Goal: Task Accomplishment & Management: Manage account settings

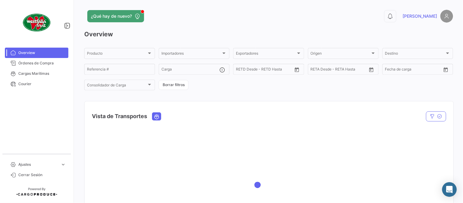
click at [270, 102] on div "Vista de Transportes" at bounding box center [268, 112] width 369 height 23
click at [23, 66] on span "Órdenes de Compra" at bounding box center [42, 62] width 48 height 5
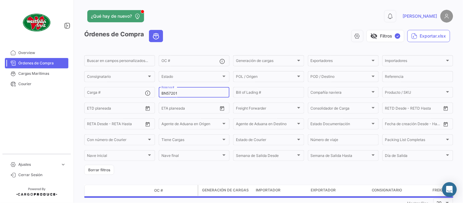
click at [171, 93] on input "BN57201" at bounding box center [193, 93] width 65 height 4
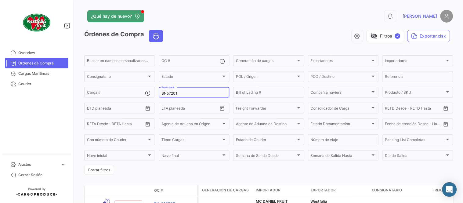
paste input "ZIMULMA00012263"
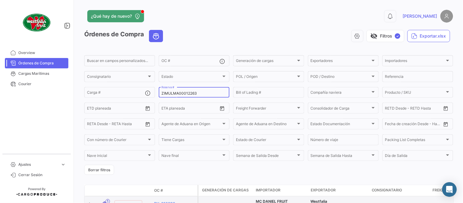
type input "ZIMULMA00012263"
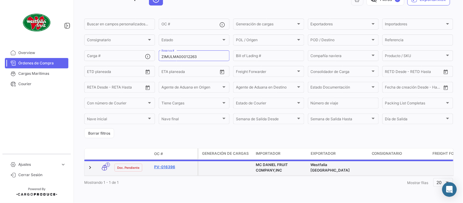
scroll to position [39, 0]
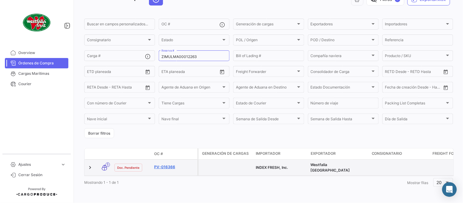
click at [167, 164] on link "PV-016366" at bounding box center [174, 166] width 41 height 5
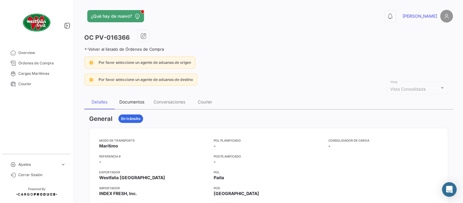
click at [137, 103] on div "Documentos" at bounding box center [131, 101] width 25 height 5
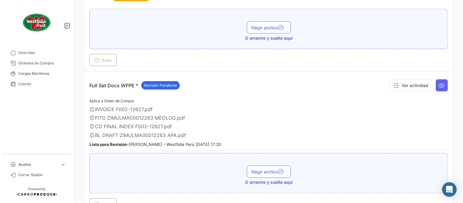
scroll to position [169, 0]
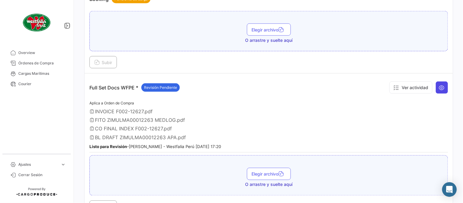
click at [439, 89] on icon at bounding box center [442, 87] width 6 height 6
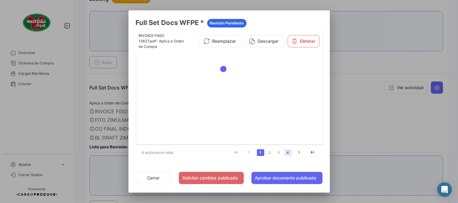
click at [287, 154] on link "4" at bounding box center [287, 152] width 7 height 7
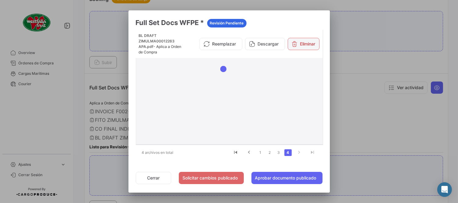
click at [295, 43] on icon at bounding box center [295, 44] width 6 height 6
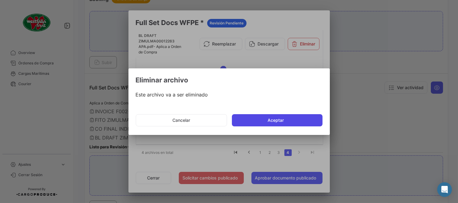
click at [269, 115] on button "Aceptar" at bounding box center [277, 120] width 91 height 12
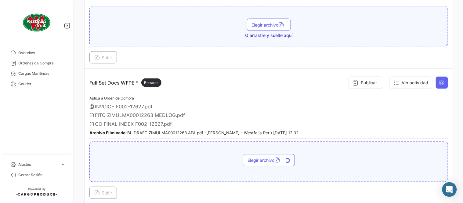
scroll to position [203, 0]
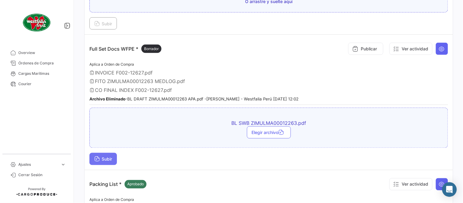
click at [104, 156] on span "Subir" at bounding box center [103, 158] width 18 height 5
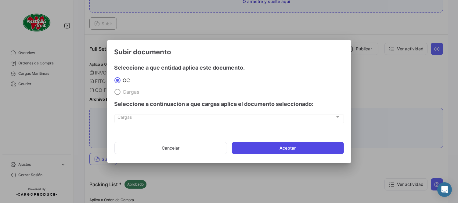
click at [281, 153] on button "Aceptar" at bounding box center [288, 148] width 112 height 12
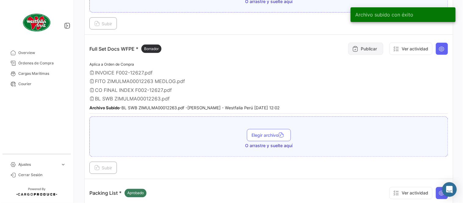
click at [372, 48] on button "Publicar" at bounding box center [365, 49] width 35 height 12
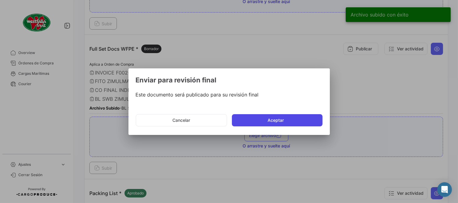
click at [285, 122] on button "Aceptar" at bounding box center [277, 120] width 91 height 12
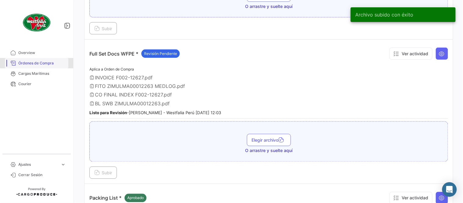
click at [46, 62] on span "Órdenes de Compra" at bounding box center [42, 62] width 48 height 5
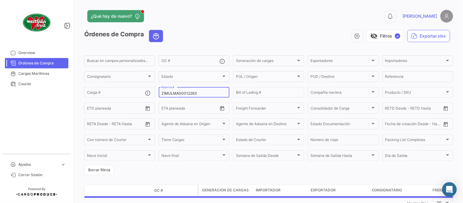
click at [187, 95] on input "ZIMULMA00012263" at bounding box center [193, 93] width 65 height 4
paste input "816890"
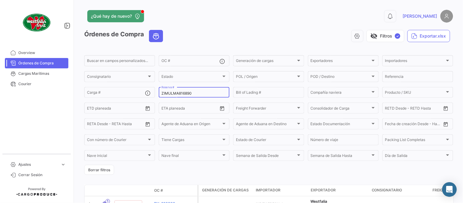
type input "ZIMULMA816890"
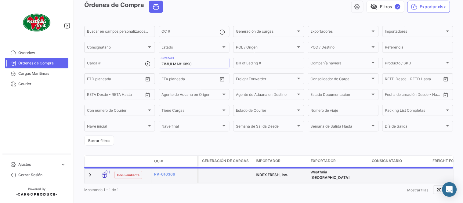
scroll to position [39, 0]
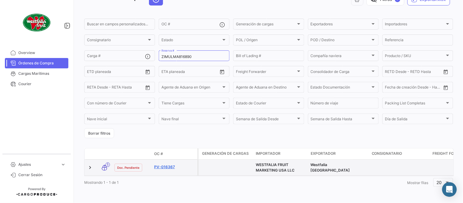
click at [163, 165] on link "PV-016367" at bounding box center [174, 166] width 41 height 5
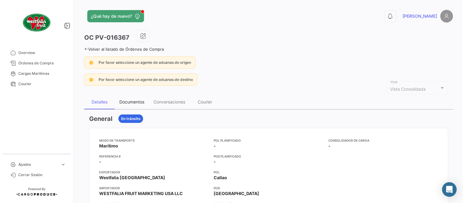
click at [131, 105] on div "Documentos" at bounding box center [132, 102] width 34 height 15
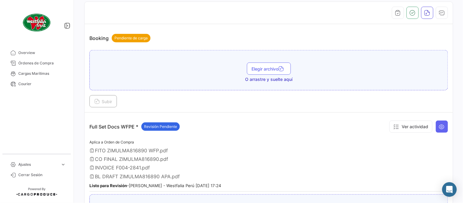
scroll to position [169, 0]
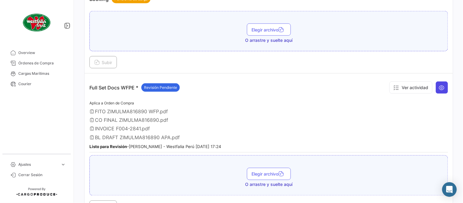
click at [439, 90] on icon at bounding box center [442, 87] width 6 height 6
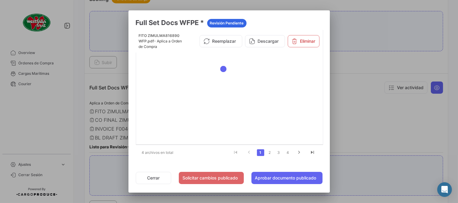
click at [292, 153] on li "4" at bounding box center [287, 152] width 9 height 10
click at [289, 149] on link "4" at bounding box center [287, 152] width 7 height 7
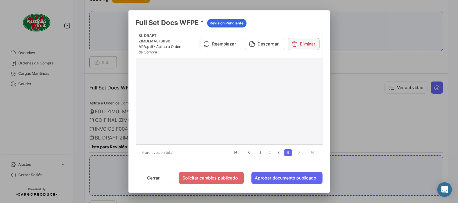
click at [305, 43] on button "Eliminar" at bounding box center [304, 44] width 32 height 12
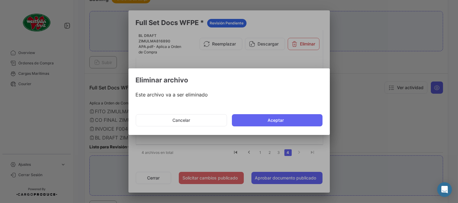
drag, startPoint x: 279, startPoint y: 120, endPoint x: 253, endPoint y: 169, distance: 55.7
click at [279, 121] on button "Aceptar" at bounding box center [277, 120] width 91 height 12
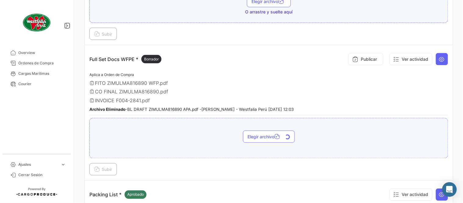
scroll to position [203, 0]
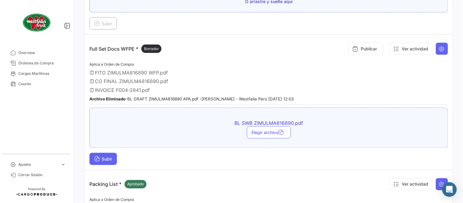
click at [111, 156] on span "Subir" at bounding box center [103, 158] width 18 height 5
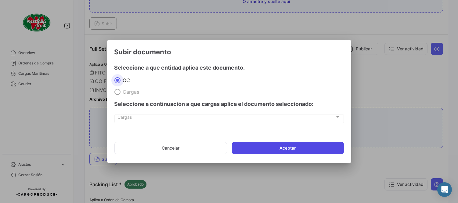
click at [266, 150] on button "Aceptar" at bounding box center [288, 148] width 112 height 12
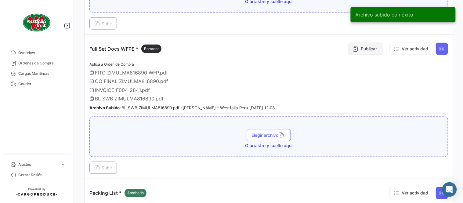
click at [368, 44] on button "Publicar" at bounding box center [365, 49] width 35 height 12
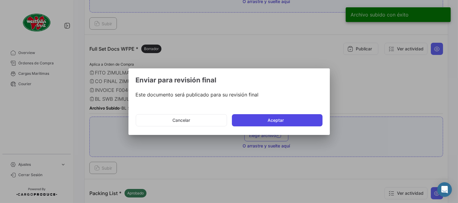
click at [290, 116] on button "Aceptar" at bounding box center [277, 120] width 91 height 12
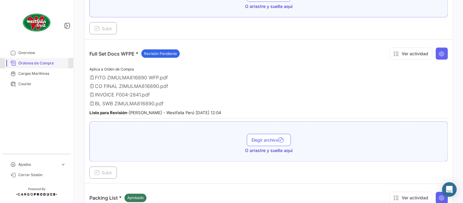
click at [44, 61] on span "Órdenes de Compra" at bounding box center [42, 62] width 48 height 5
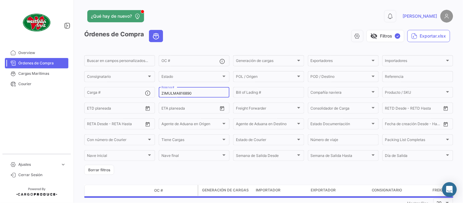
click at [171, 89] on div "ZIMULMA816890 Reserva #" at bounding box center [193, 92] width 65 height 12
click at [173, 90] on div "ZIMULMA816890 Reserva #" at bounding box center [193, 92] width 65 height 12
paste input "2310626000"
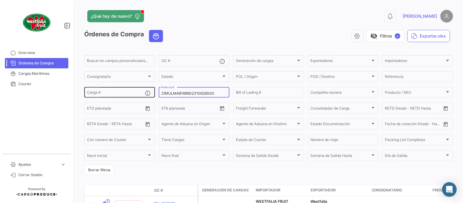
drag, startPoint x: 218, startPoint y: 95, endPoint x: 129, endPoint y: 93, distance: 88.5
click at [0, 0] on div "Buscar en [PERSON_NAME] personalizados... OC # Generación [PERSON_NAME] Generac…" at bounding box center [0, 0] width 0 height 0
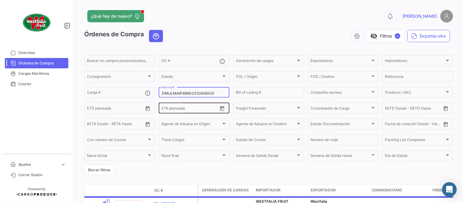
paste input
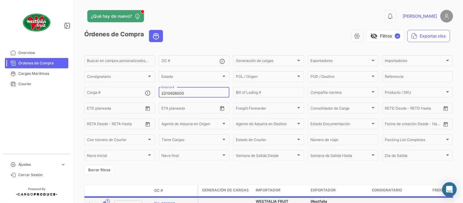
type input "2310626000"
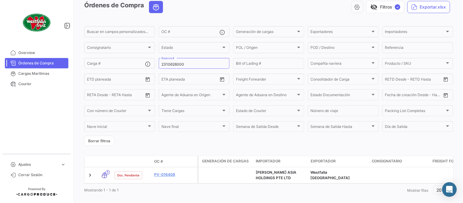
scroll to position [41, 0]
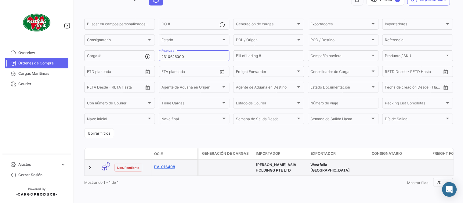
click at [165, 164] on link "PV-016408" at bounding box center [174, 166] width 41 height 5
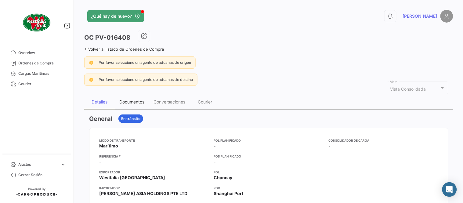
click at [127, 96] on div "Documentos" at bounding box center [132, 102] width 34 height 15
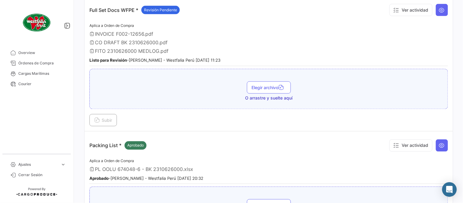
scroll to position [325, 0]
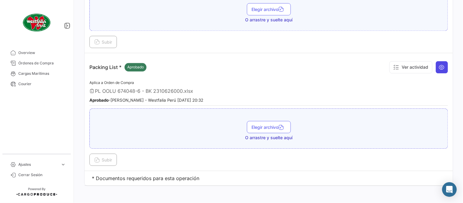
click at [439, 67] on icon at bounding box center [442, 67] width 6 height 6
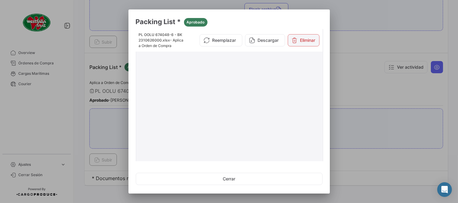
click at [309, 42] on button "Eliminar" at bounding box center [304, 40] width 32 height 12
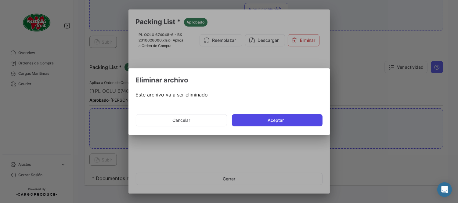
click at [276, 121] on button "Aceptar" at bounding box center [277, 120] width 91 height 12
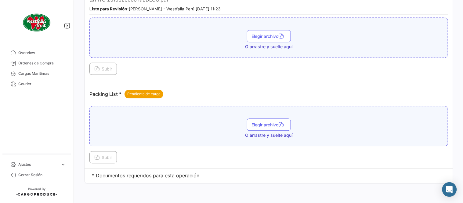
scroll to position [296, 0]
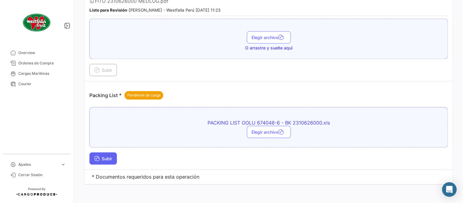
click at [112, 159] on span "Subir" at bounding box center [103, 158] width 18 height 5
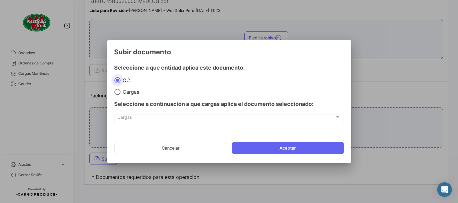
click at [308, 154] on mat-dialog-actions "Cancelar Aceptar" at bounding box center [228, 148] width 229 height 21
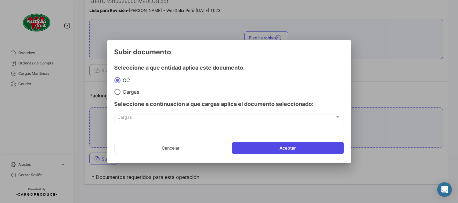
click at [308, 149] on button "Aceptar" at bounding box center [288, 148] width 112 height 12
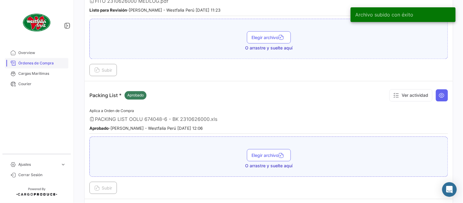
click at [47, 62] on span "Órdenes de Compra" at bounding box center [42, 62] width 48 height 5
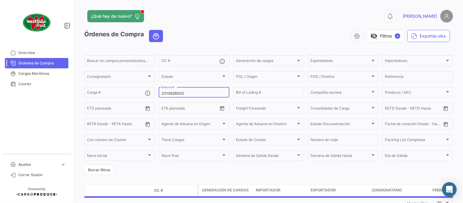
click at [177, 93] on input "2310626000" at bounding box center [193, 93] width 65 height 4
paste input "6"
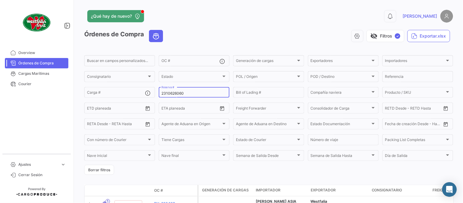
type input "2310626060"
click at [266, 28] on app-header "¿Qué hay de nuevo? 0 [PERSON_NAME]" at bounding box center [268, 20] width 369 height 20
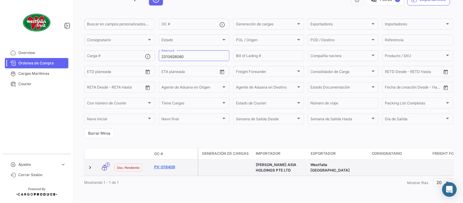
click at [171, 164] on link "PV-016409" at bounding box center [174, 166] width 41 height 5
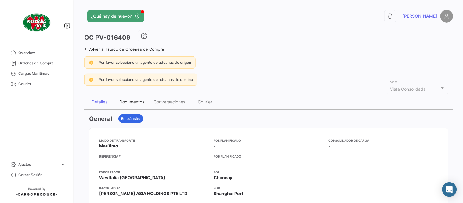
click at [138, 105] on div "Documentos" at bounding box center [132, 102] width 34 height 15
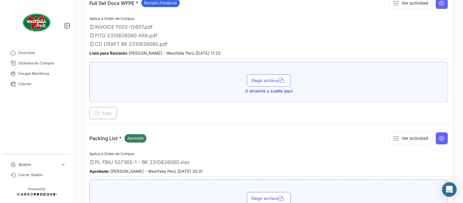
scroll to position [305, 0]
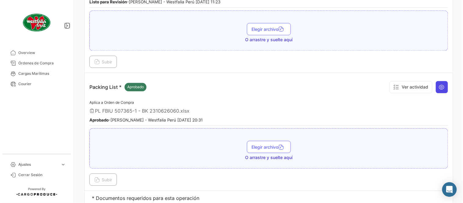
click at [439, 85] on icon at bounding box center [442, 87] width 6 height 6
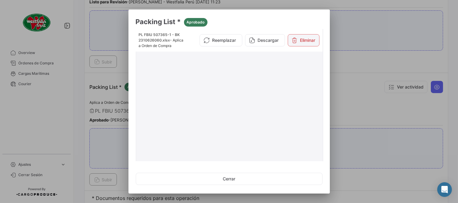
click at [309, 45] on button "Eliminar" at bounding box center [304, 40] width 32 height 12
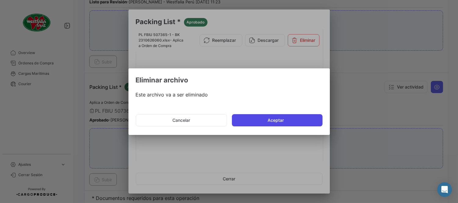
click at [270, 121] on button "Aceptar" at bounding box center [277, 120] width 91 height 12
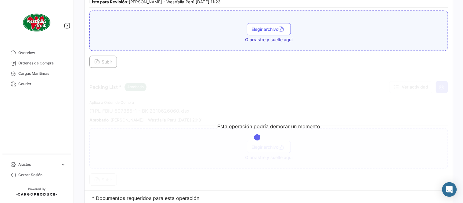
scroll to position [296, 0]
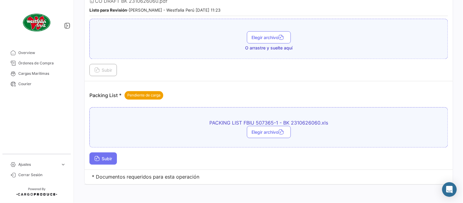
click at [106, 160] on button "Subir" at bounding box center [102, 158] width 27 height 12
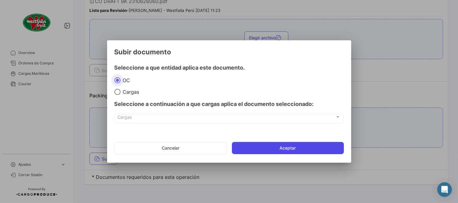
click at [271, 149] on button "Aceptar" at bounding box center [288, 148] width 112 height 12
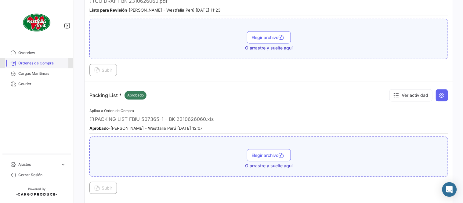
click at [54, 66] on link "Órdenes de Compra" at bounding box center [36, 63] width 63 height 10
